Goal: Information Seeking & Learning: Understand process/instructions

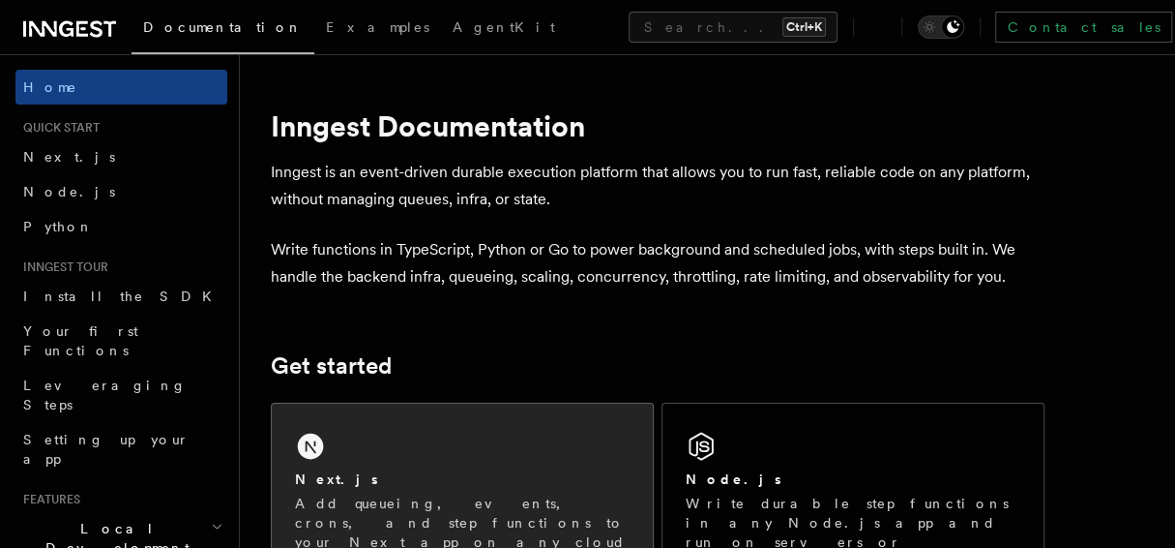
click at [304, 430] on icon at bounding box center [310, 445] width 31 height 31
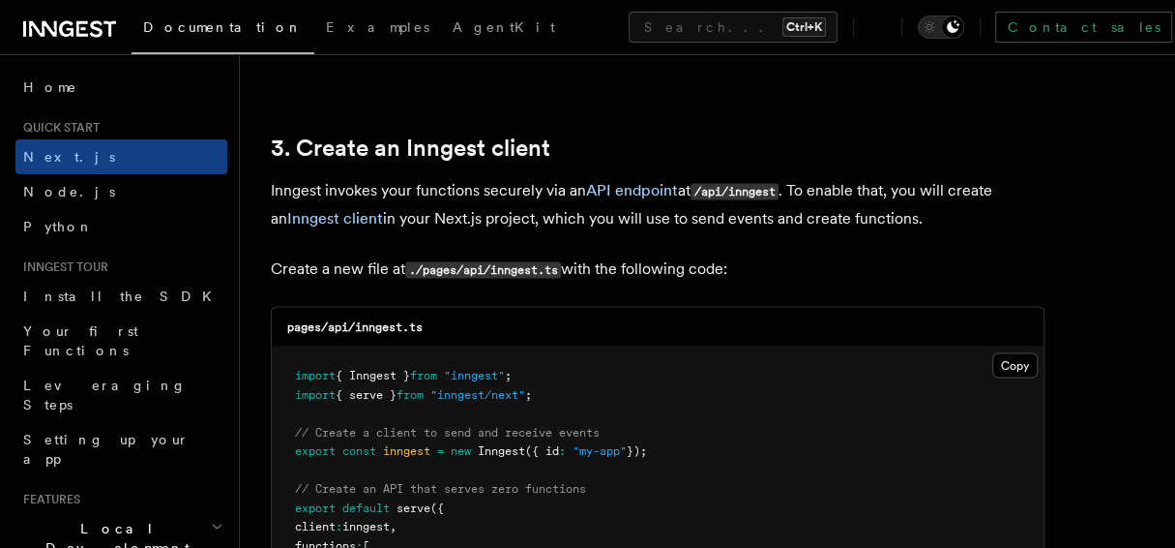
scroll to position [2226, 0]
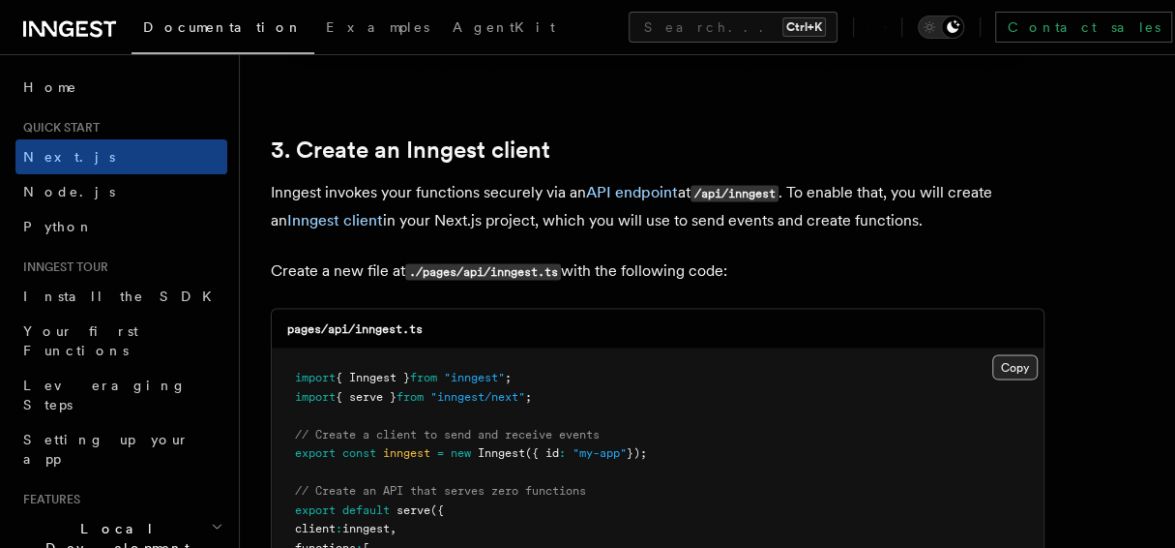
click at [1005, 374] on button "Copy Copied" at bounding box center [1015, 367] width 45 height 25
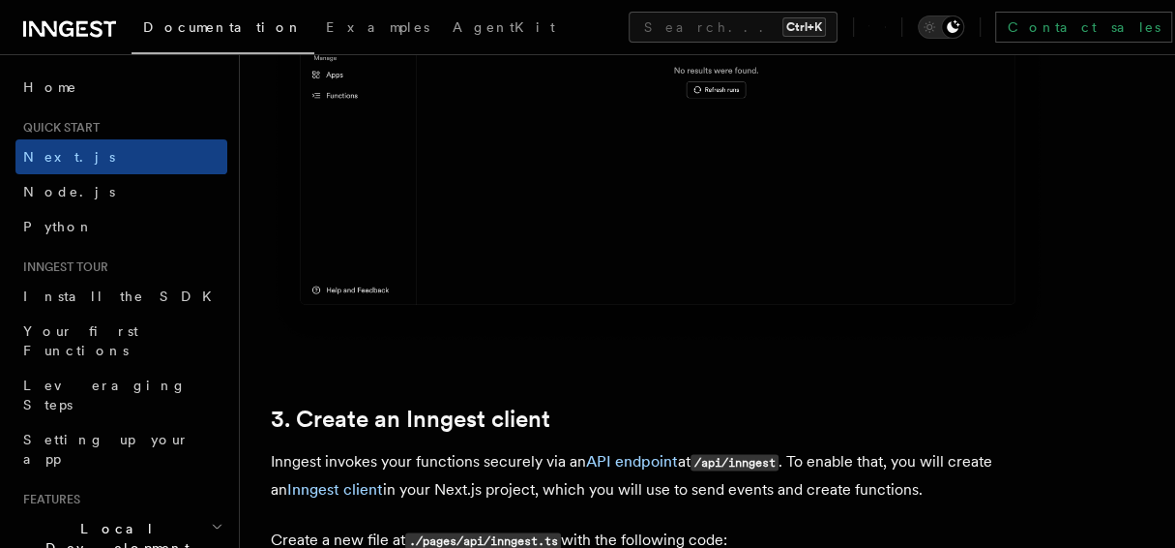
scroll to position [1957, 0]
click at [653, 454] on link "API endpoint" at bounding box center [632, 461] width 92 height 18
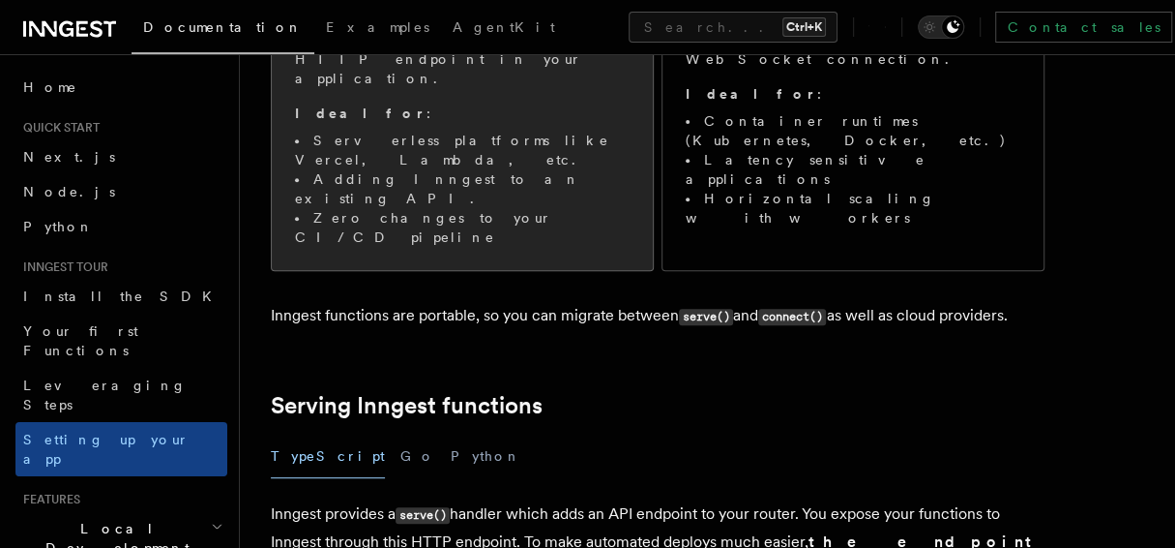
scroll to position [192, 0]
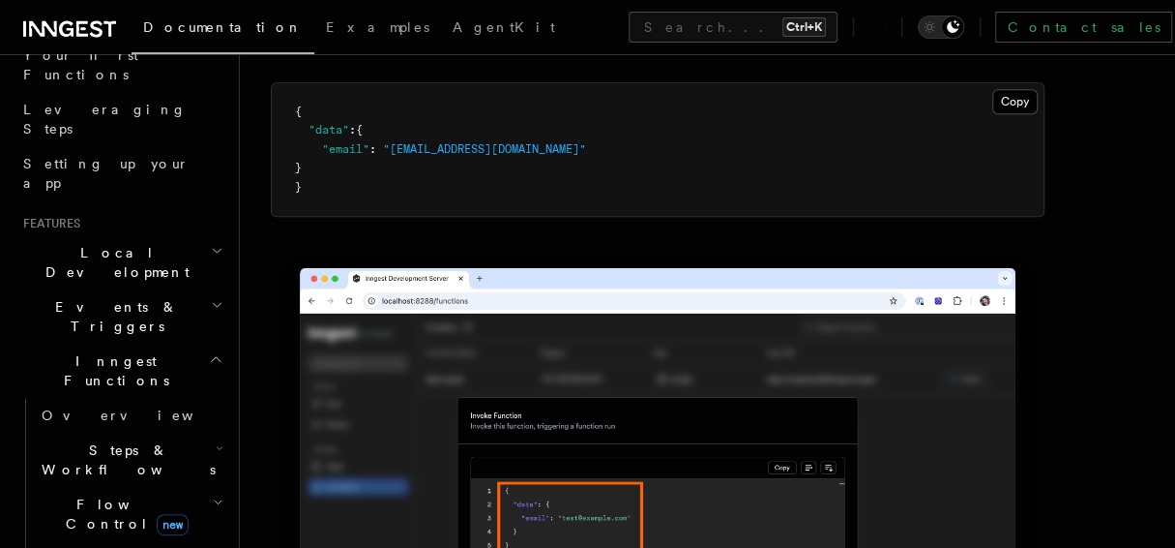
scroll to position [287, 0]
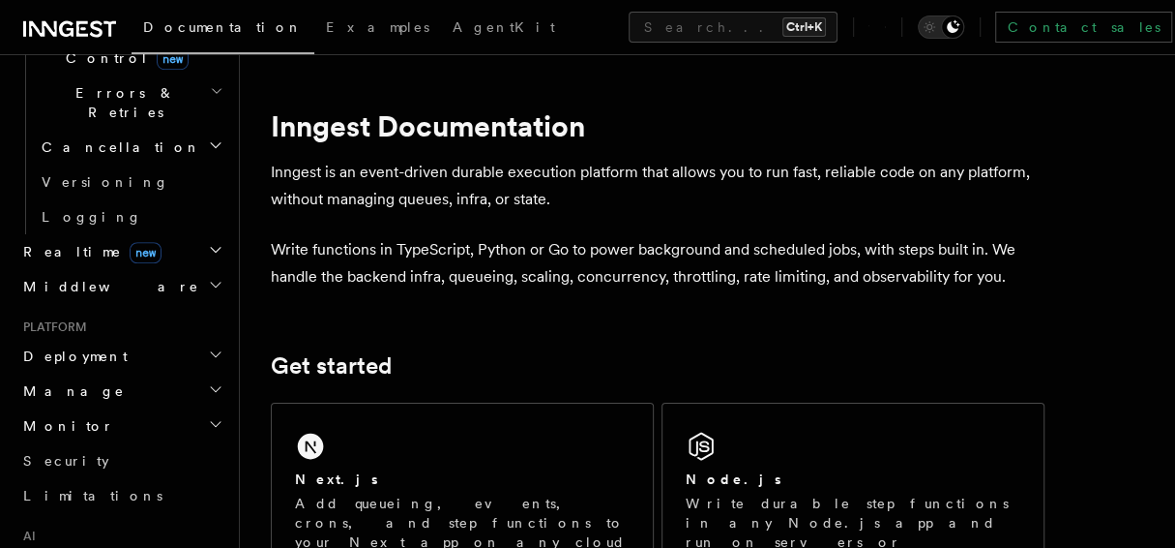
scroll to position [739, 0]
click at [208, 418] on icon "button" at bounding box center [215, 425] width 15 height 15
click at [211, 341] on h2 "Deployment" at bounding box center [121, 358] width 212 height 35
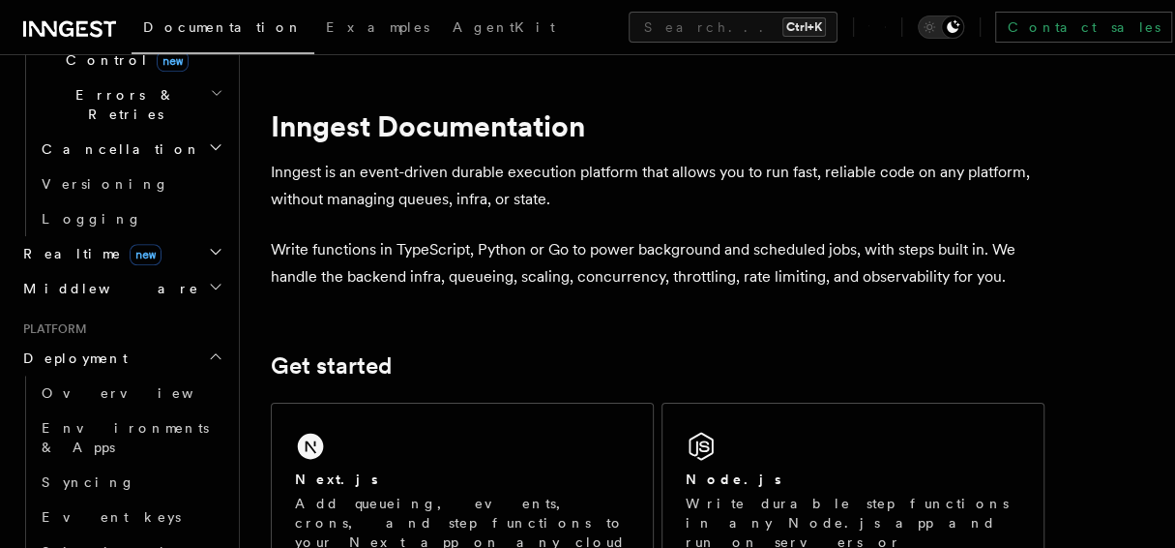
click at [208, 348] on icon "button" at bounding box center [215, 355] width 15 height 15
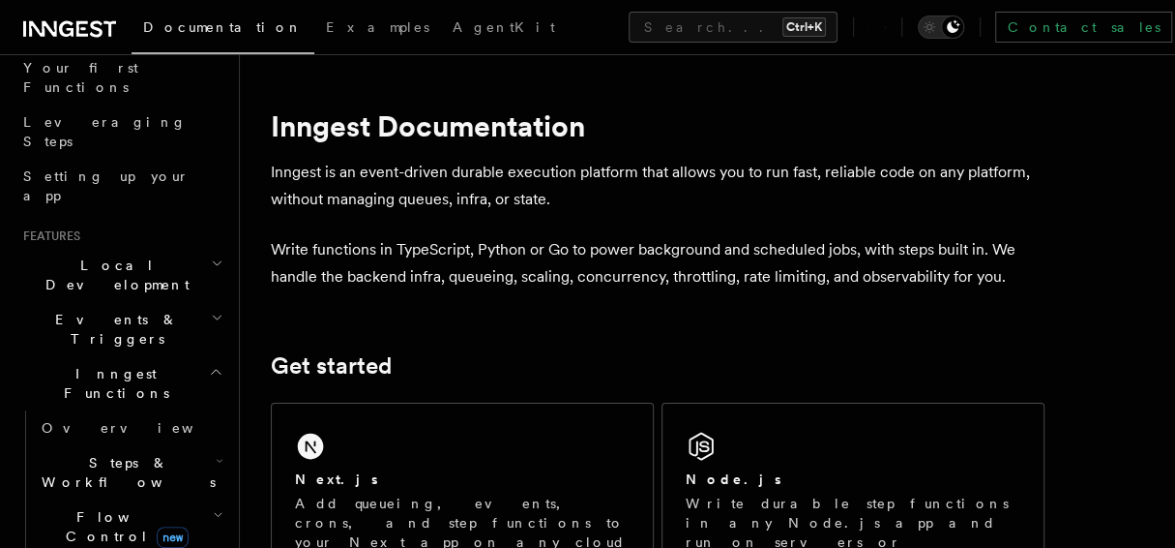
scroll to position [285, 0]
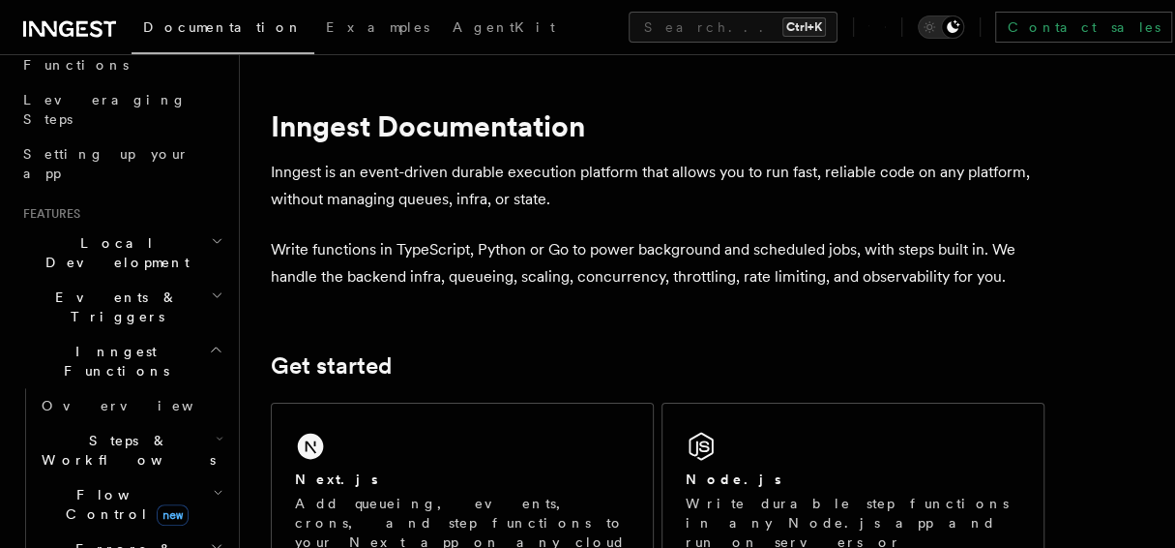
click at [213, 485] on icon "button" at bounding box center [218, 492] width 11 height 15
click at [163, 388] on link "Overview" at bounding box center [130, 405] width 193 height 35
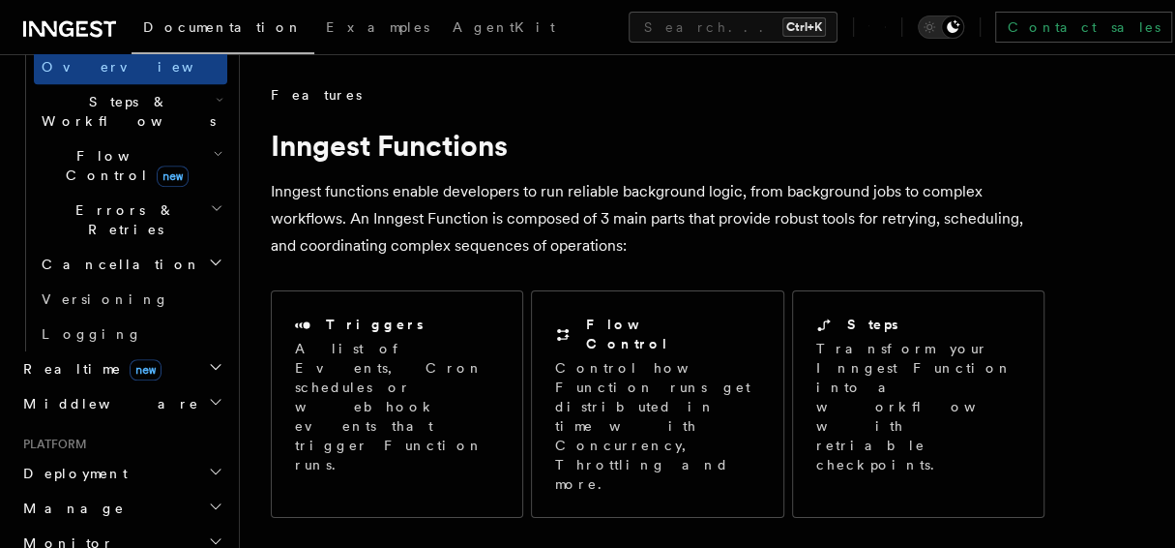
scroll to position [626, 0]
click at [208, 461] on icon "button" at bounding box center [215, 468] width 15 height 15
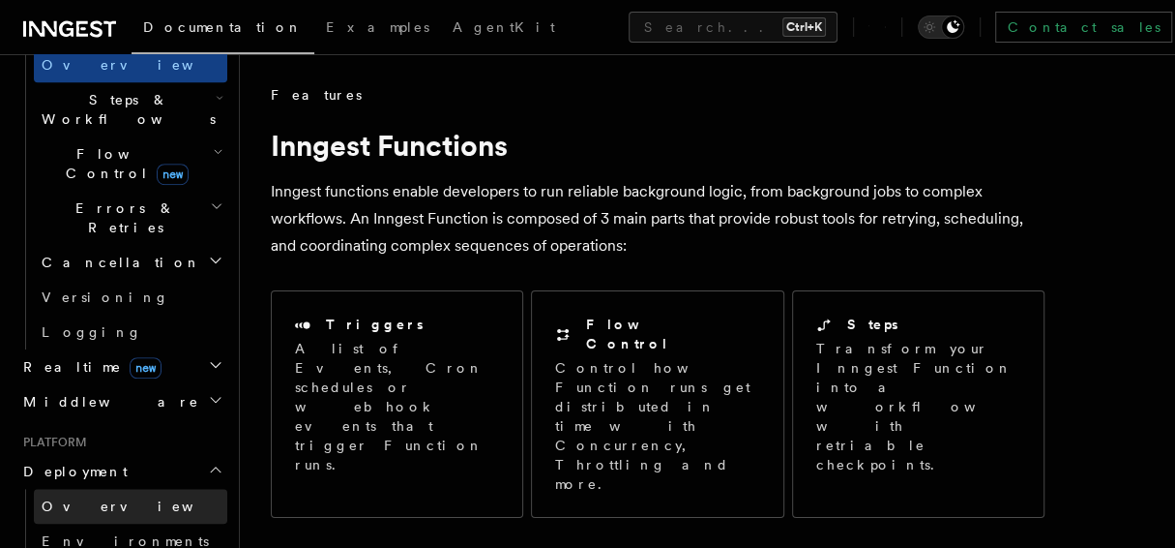
click at [134, 489] on link "Overview" at bounding box center [130, 506] width 193 height 35
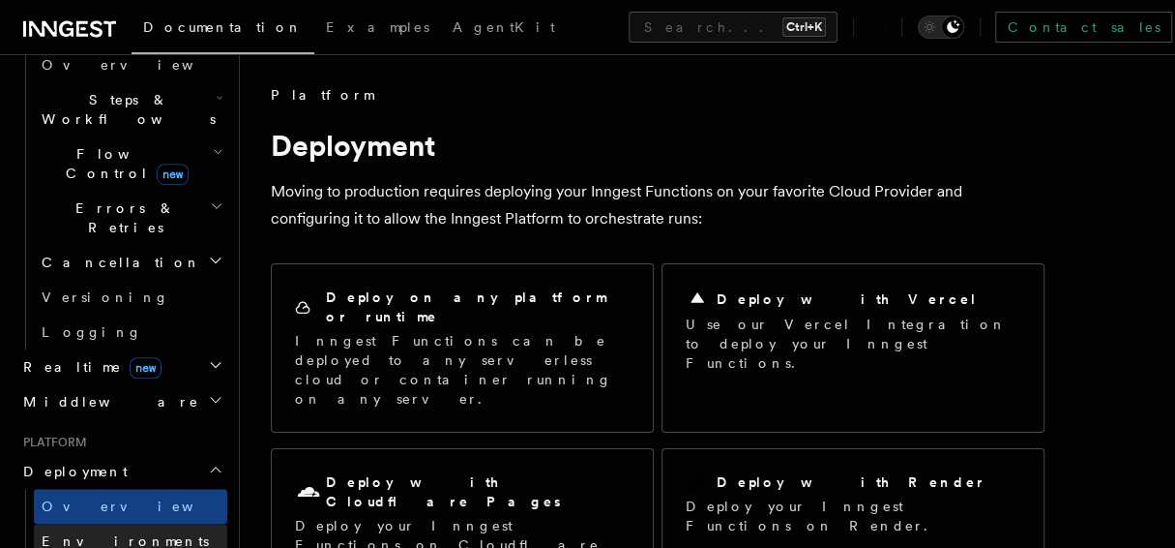
click at [120, 533] on span "Environments & Apps" at bounding box center [125, 550] width 167 height 35
